Goal: Task Accomplishment & Management: Complete application form

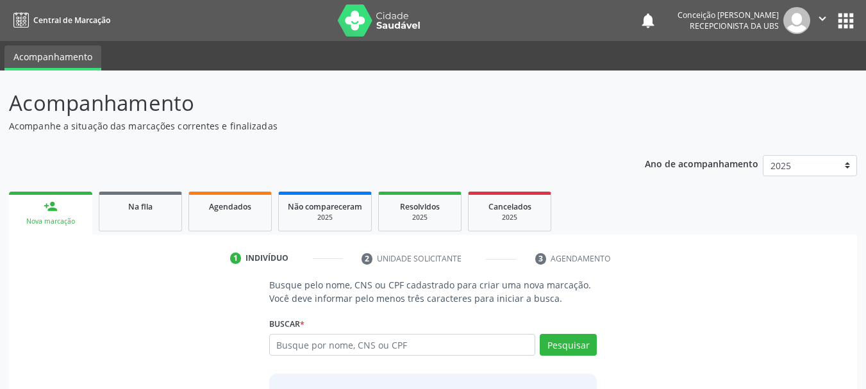
click at [309, 349] on input "text" at bounding box center [402, 345] width 267 height 22
type input "[PERSON_NAME]"
click at [576, 347] on button "Pesquisar" at bounding box center [568, 345] width 57 height 22
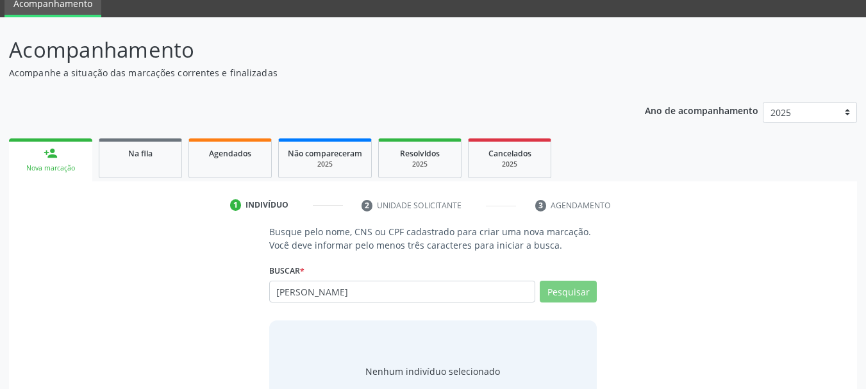
scroll to position [105, 0]
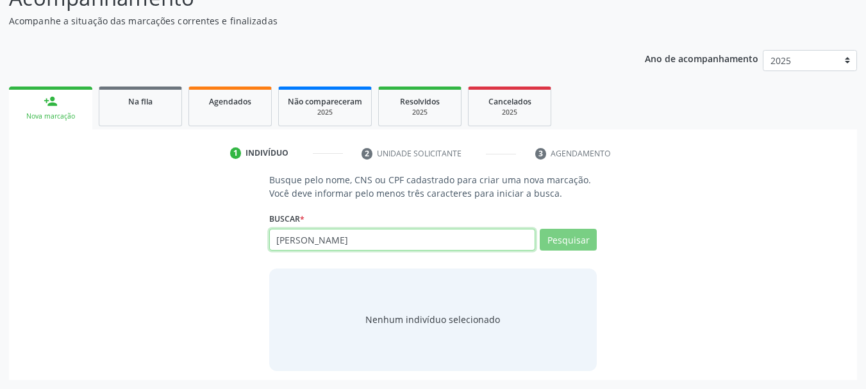
click at [460, 244] on input "[PERSON_NAME]" at bounding box center [402, 240] width 267 height 22
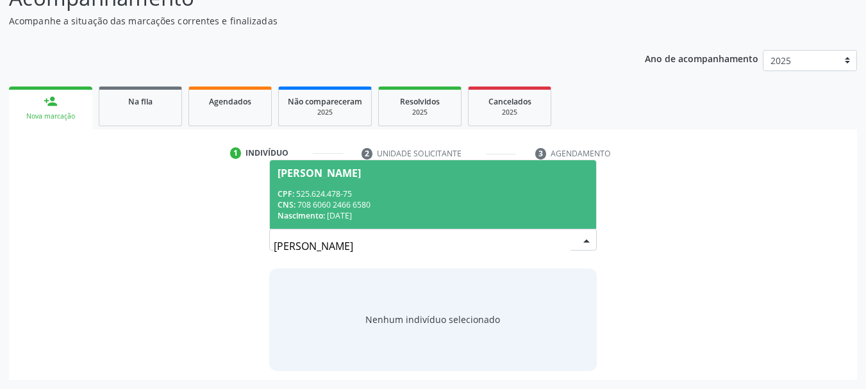
click at [461, 198] on div "CPF: 525.624.478-75" at bounding box center [434, 193] width 312 height 11
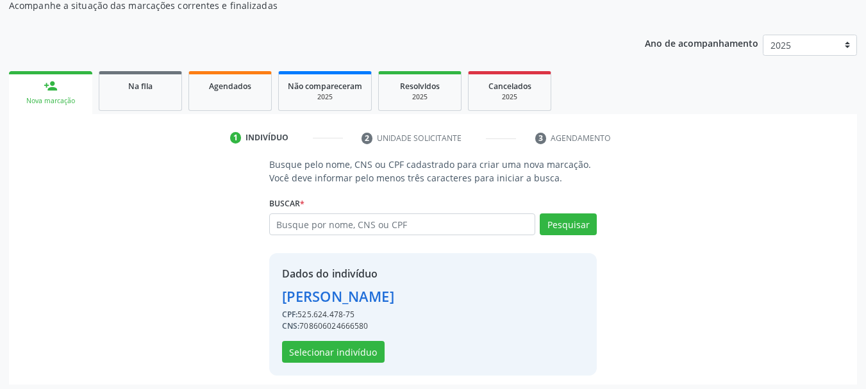
scroll to position [125, 0]
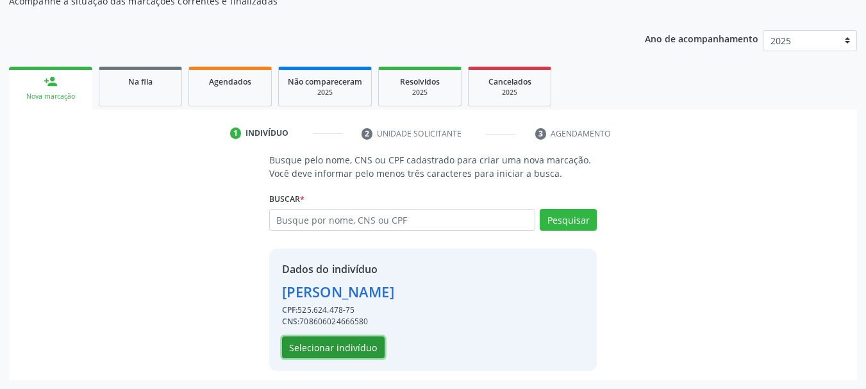
click at [367, 351] on button "Selecionar indivíduo" at bounding box center [333, 348] width 103 height 22
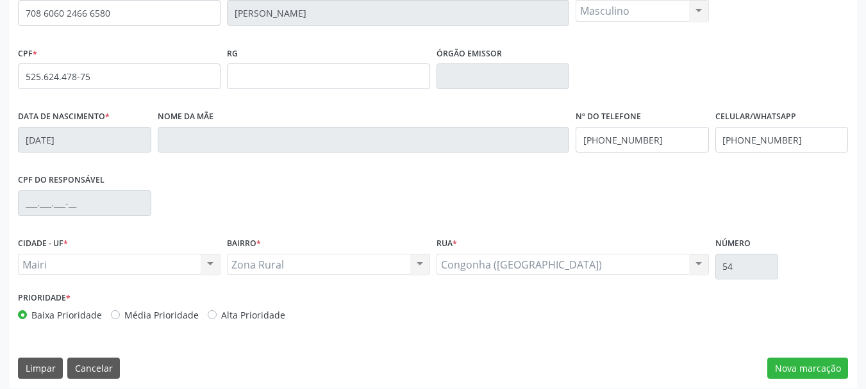
scroll to position [306, 0]
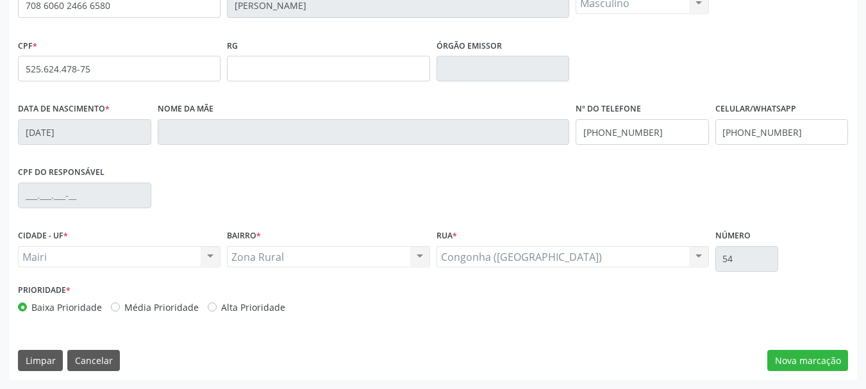
click at [124, 308] on label "Média Prioridade" at bounding box center [161, 307] width 74 height 13
click at [111, 308] on input "Média Prioridade" at bounding box center [115, 307] width 9 height 12
radio input "true"
click at [806, 361] on button "Nova marcação" at bounding box center [807, 361] width 81 height 22
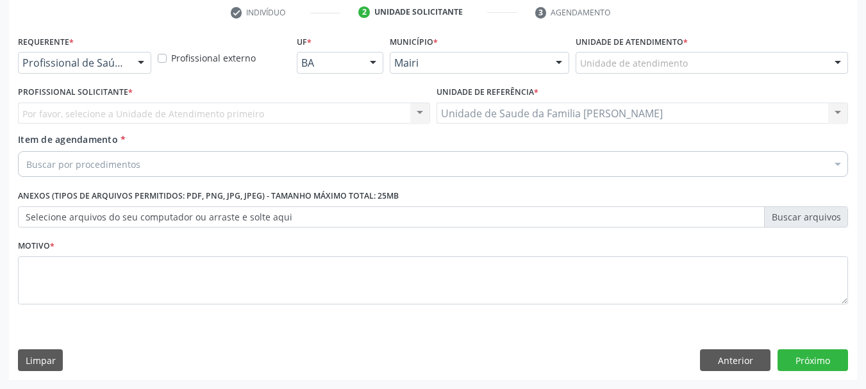
scroll to position [246, 0]
click at [697, 58] on div "Unidade de atendimento" at bounding box center [712, 63] width 272 height 22
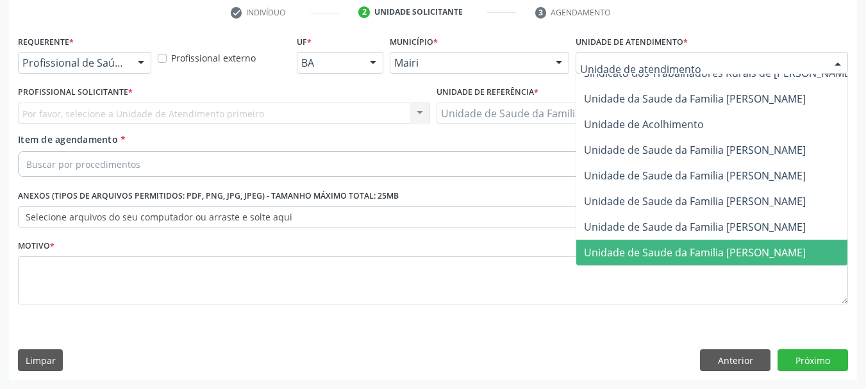
scroll to position [972, 0]
click at [745, 245] on span "Unidade de Saude da Familia [PERSON_NAME]" at bounding box center [695, 252] width 222 height 14
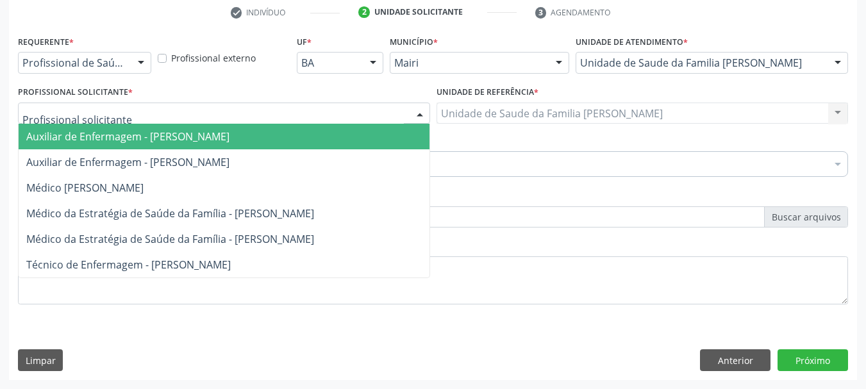
click at [408, 112] on div at bounding box center [224, 114] width 412 height 22
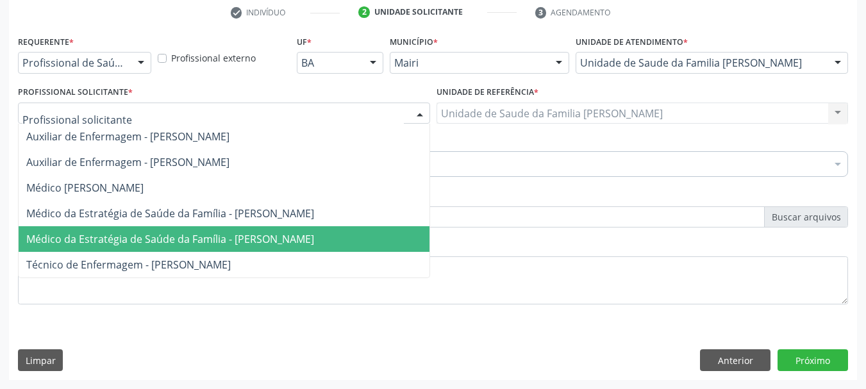
click at [298, 235] on span "Médico da Estratégia de Saúde da Família - [PERSON_NAME]" at bounding box center [170, 239] width 288 height 14
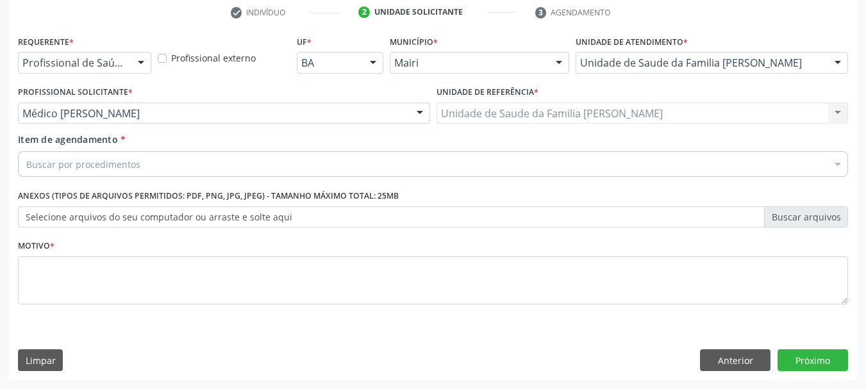
click at [333, 165] on div "Buscar por procedimentos" at bounding box center [433, 164] width 830 height 26
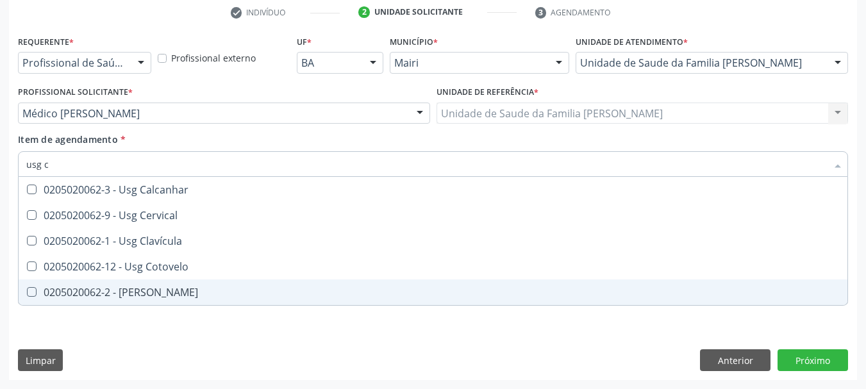
scroll to position [0, 0]
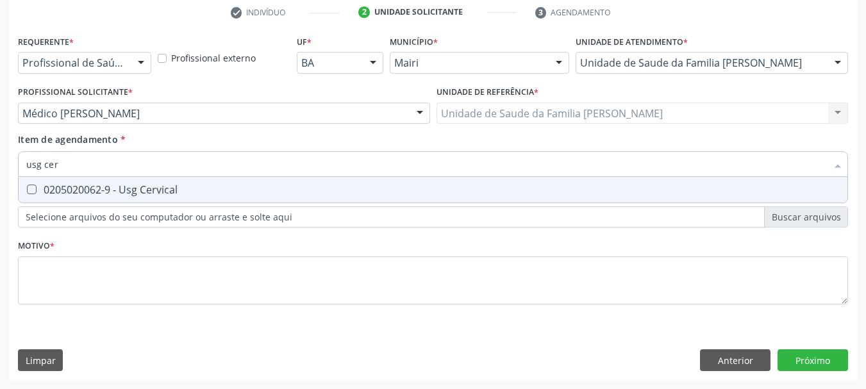
type input "usg cerv"
click at [324, 193] on div "0205020062-9 - Usg Cervical" at bounding box center [432, 190] width 813 height 10
checkbox Cervical "true"
click at [795, 356] on div "Requerente * Profissional de Saúde Profissional de Saúde Paciente Nenhum result…" at bounding box center [433, 206] width 848 height 348
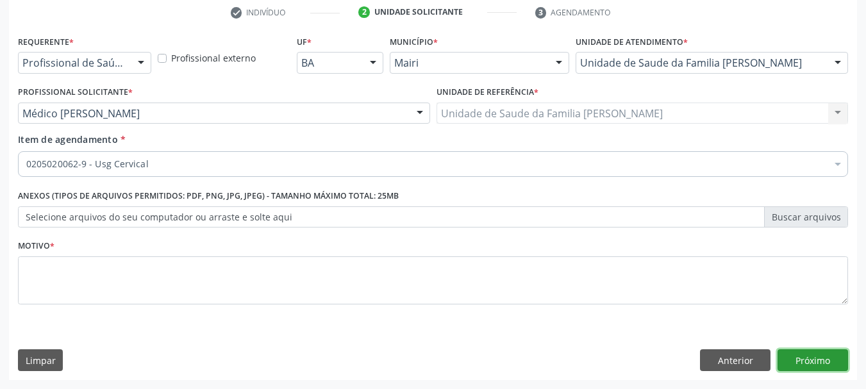
click at [805, 360] on button "Próximo" at bounding box center [812, 360] width 71 height 22
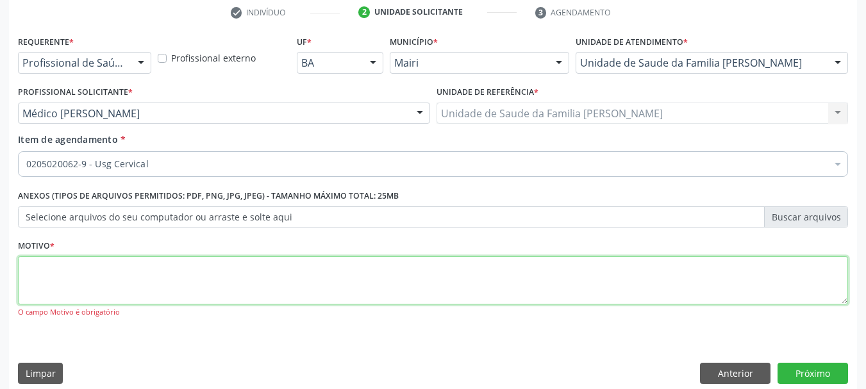
click at [408, 276] on textarea at bounding box center [433, 280] width 830 height 49
type textarea "avaliaçao"
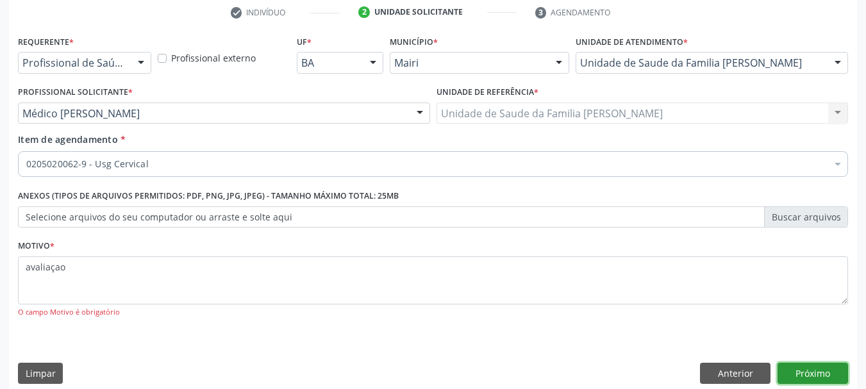
click at [824, 367] on button "Próximo" at bounding box center [812, 374] width 71 height 22
